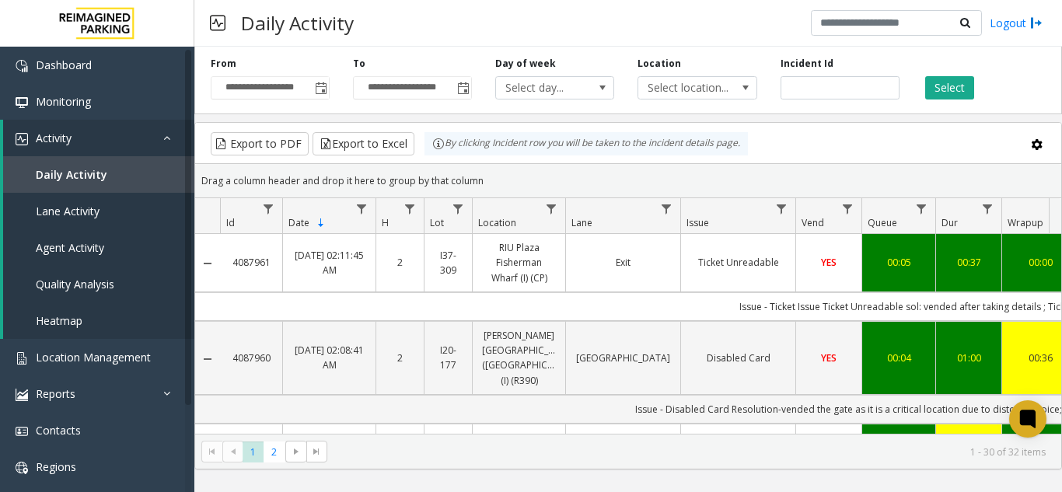
scroll to position [0, 382]
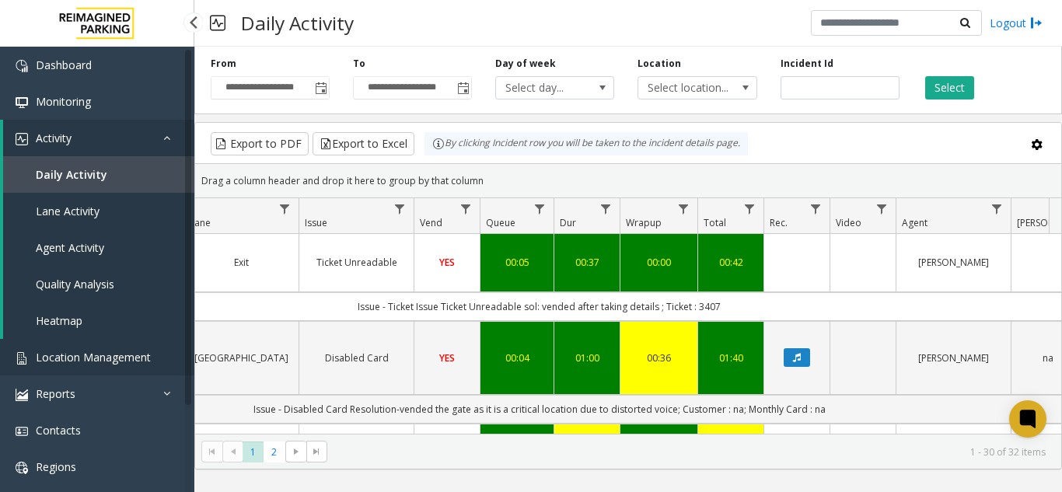
click at [94, 351] on span "Location Management" at bounding box center [93, 357] width 115 height 15
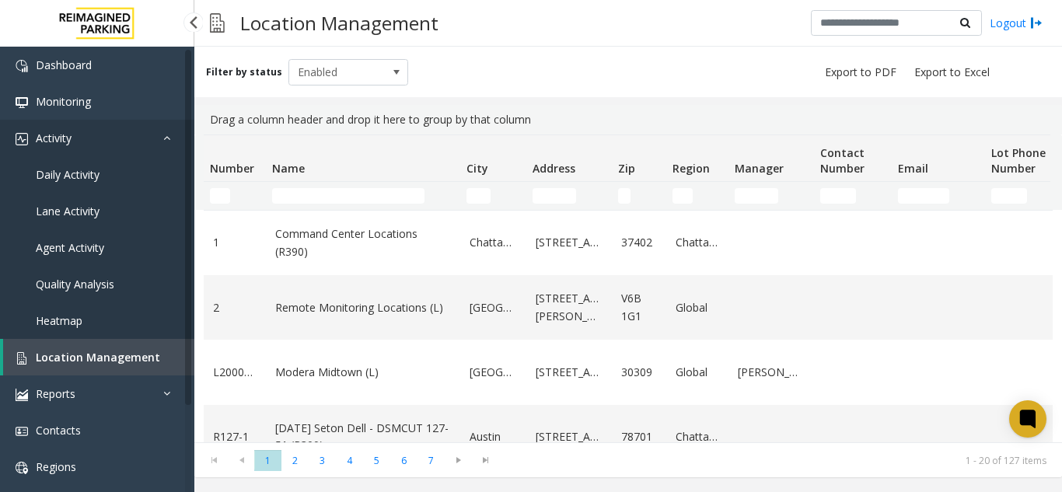
click at [105, 154] on link "Activity" at bounding box center [97, 138] width 194 height 37
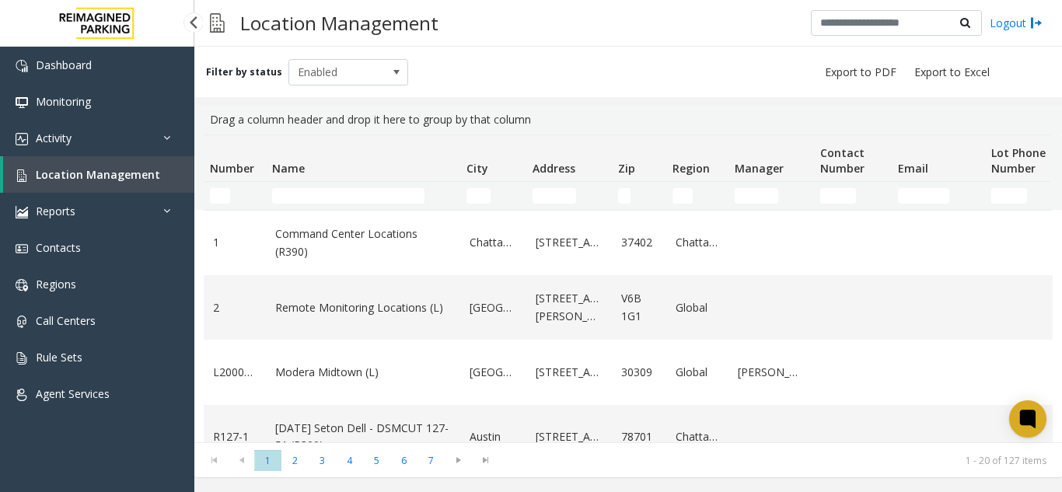
click at [121, 170] on link "Location Management" at bounding box center [98, 174] width 191 height 37
click at [117, 156] on ul "Dashboard Monitoring Activity Daily Activity Lane Activity Agent Activity Quali…" at bounding box center [97, 229] width 194 height 365
click at [128, 170] on span "Location Management" at bounding box center [98, 174] width 124 height 15
click at [126, 154] on link "Activity" at bounding box center [97, 138] width 194 height 37
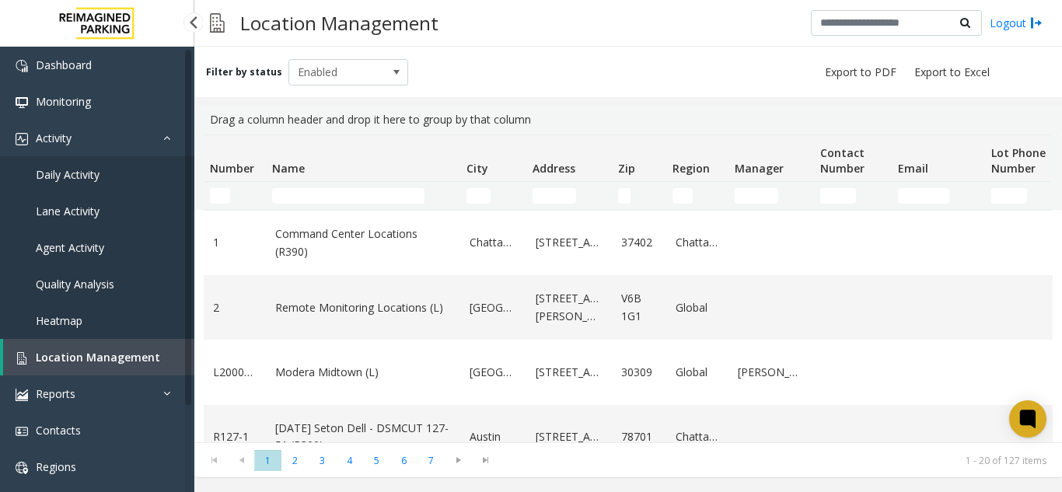
click at [135, 178] on link "Daily Activity" at bounding box center [97, 174] width 194 height 37
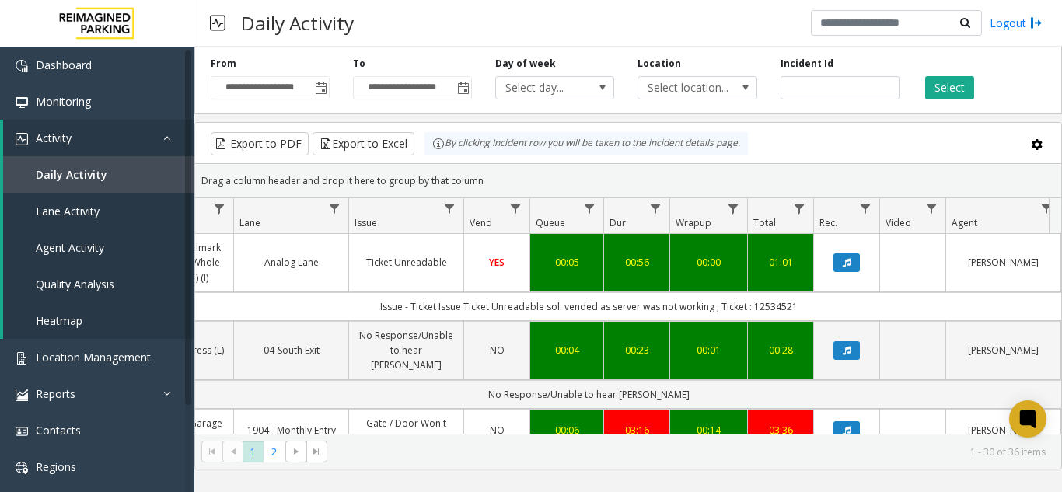
scroll to position [0, 333]
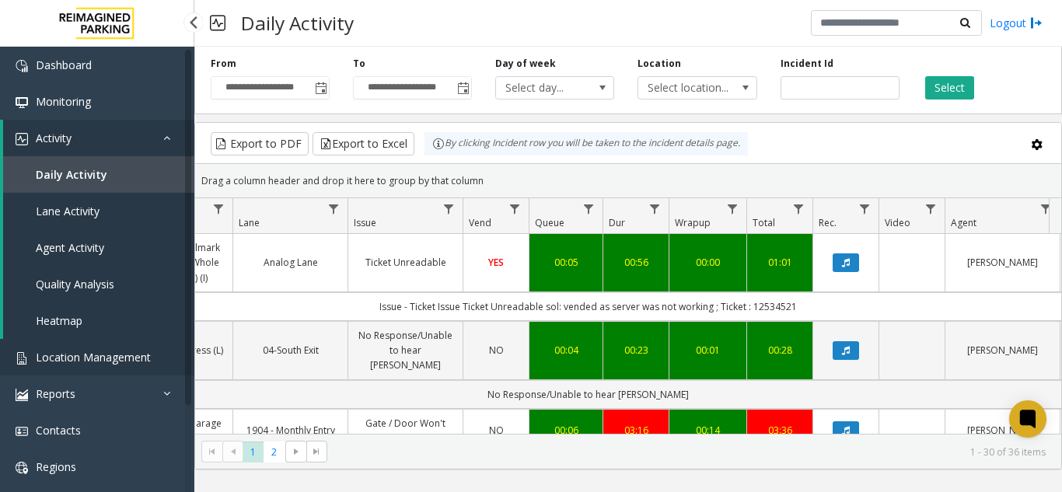
click at [148, 369] on link "Location Management" at bounding box center [97, 357] width 194 height 37
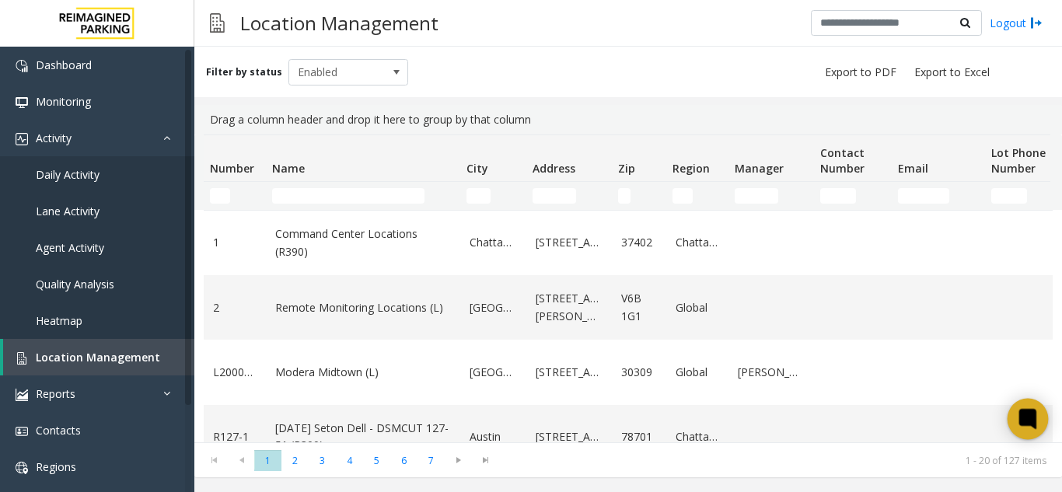
click at [1041, 415] on div at bounding box center [1028, 419] width 41 height 41
drag, startPoint x: 259, startPoint y: 62, endPoint x: 1051, endPoint y: 107, distance: 792.9
click at [439, 63] on div "Filter by status Enabled" at bounding box center [628, 72] width 868 height 51
click at [549, 51] on div "Filter by status Enabled" at bounding box center [628, 72] width 868 height 51
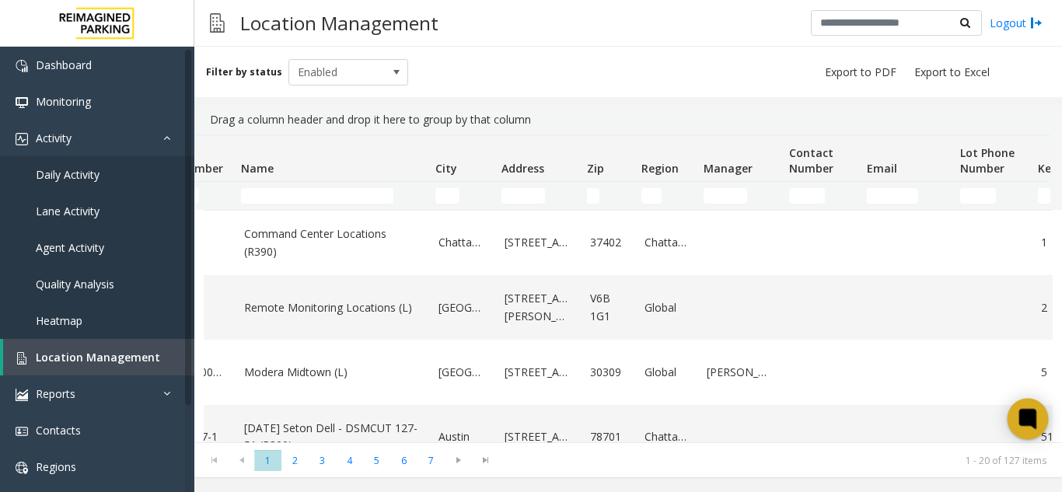
click at [1029, 407] on icon at bounding box center [1029, 420] width 26 height 26
